Goal: Check status

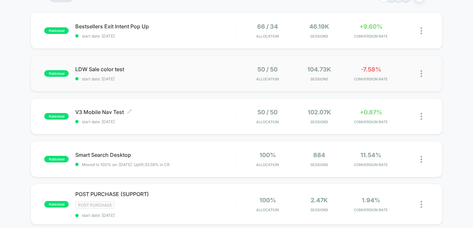
scroll to position [60, 0]
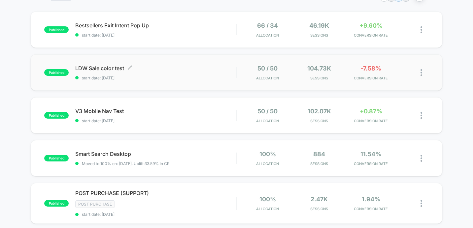
click at [178, 77] on span "start date: [DATE]" at bounding box center [155, 78] width 161 height 5
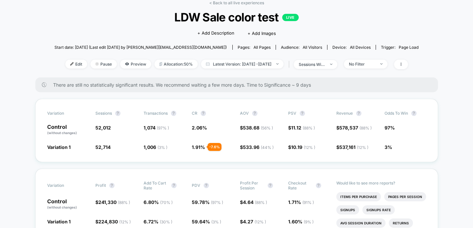
scroll to position [14, 0]
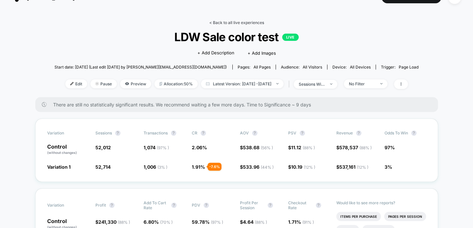
click at [232, 24] on link "< Back to all live experiences" at bounding box center [236, 22] width 55 height 5
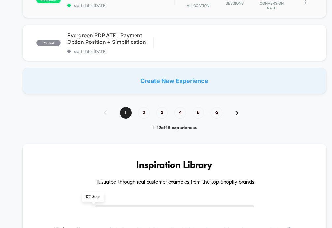
scroll to position [534, 0]
